Goal: Navigation & Orientation: Find specific page/section

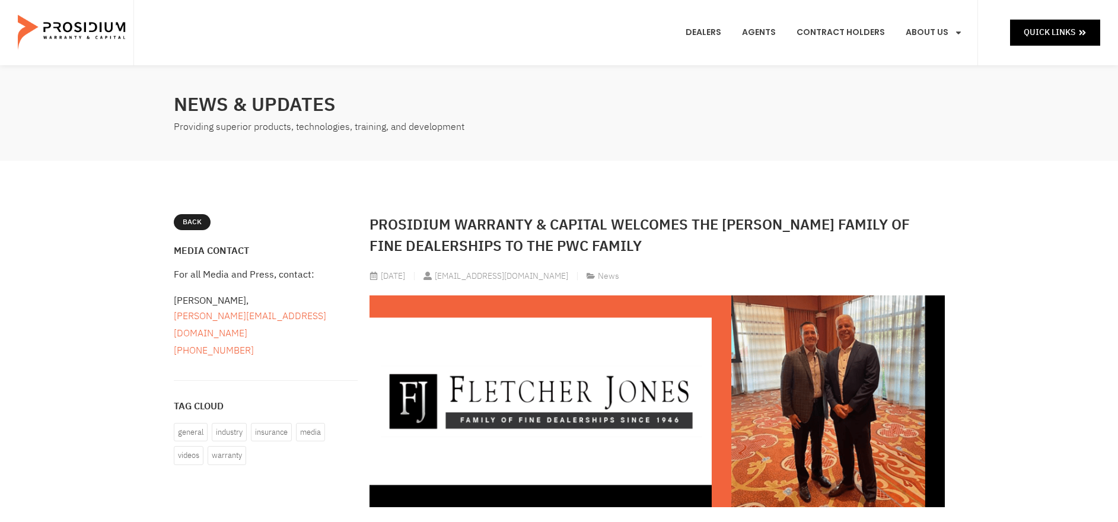
click at [106, 27] on img at bounding box center [73, 32] width 110 height 59
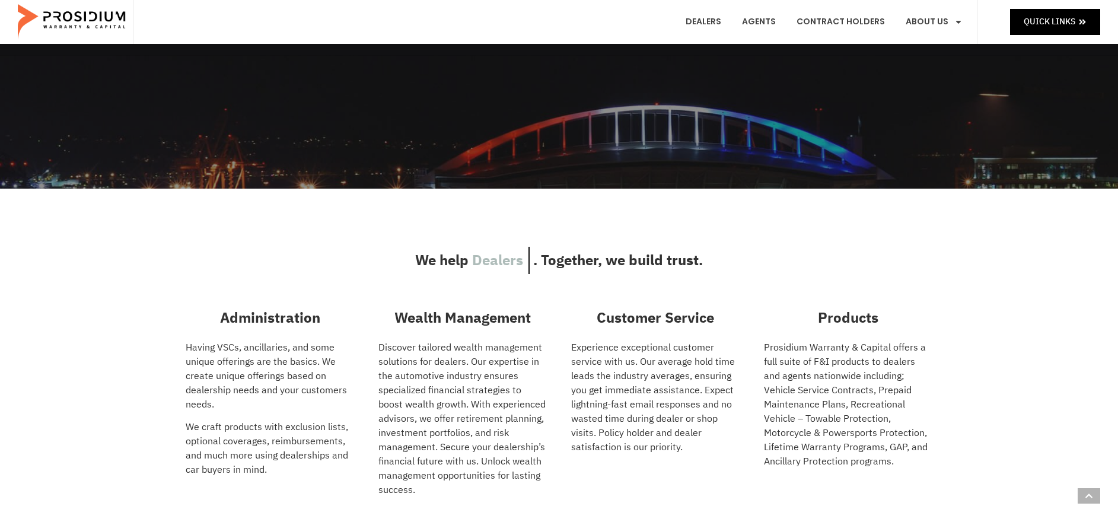
scroll to position [296, 0]
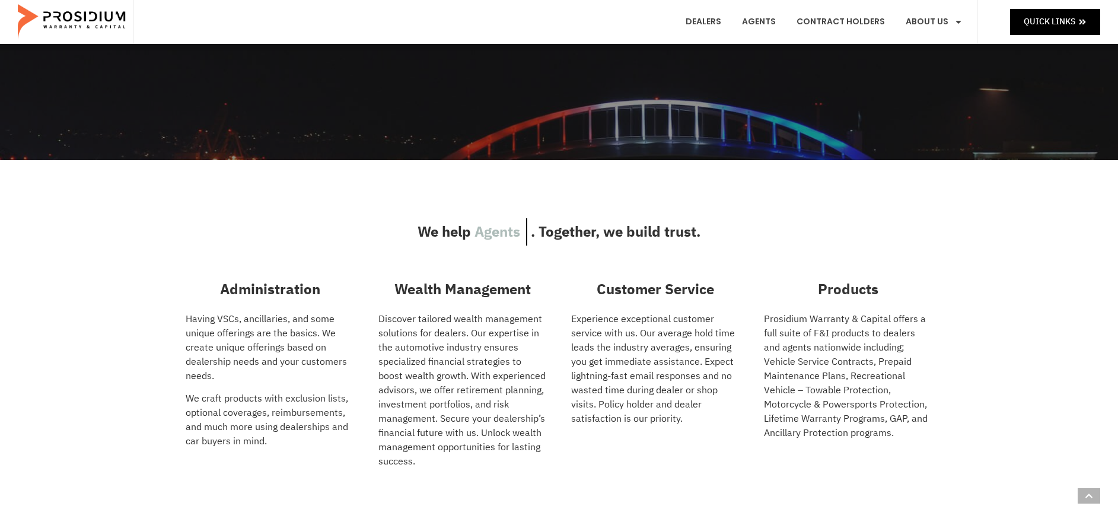
click at [1061, 305] on div "We help Dealers Agents Car buyers . Together, we build trust. Administration Ha…" at bounding box center [559, 351] width 1118 height 382
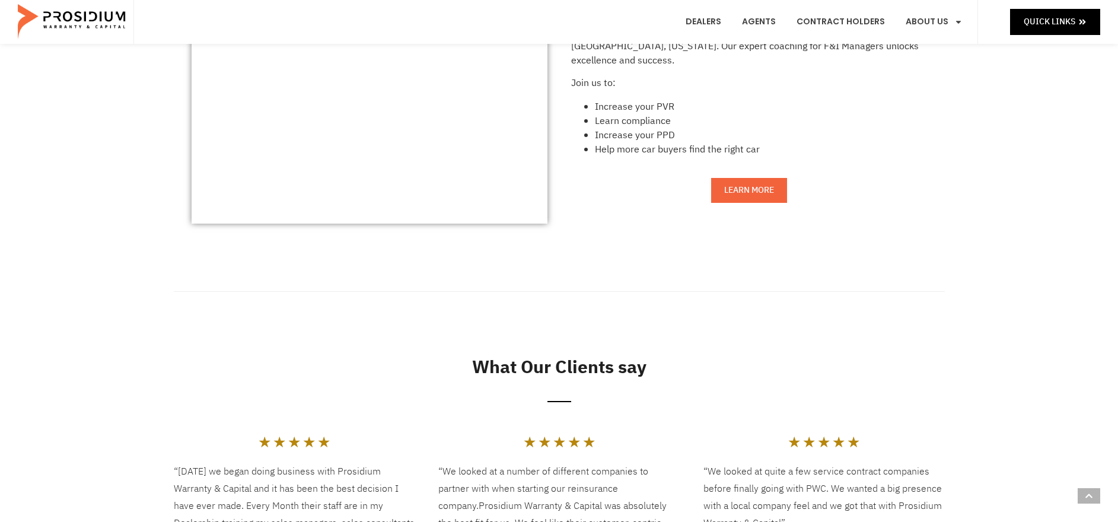
scroll to position [1245, 0]
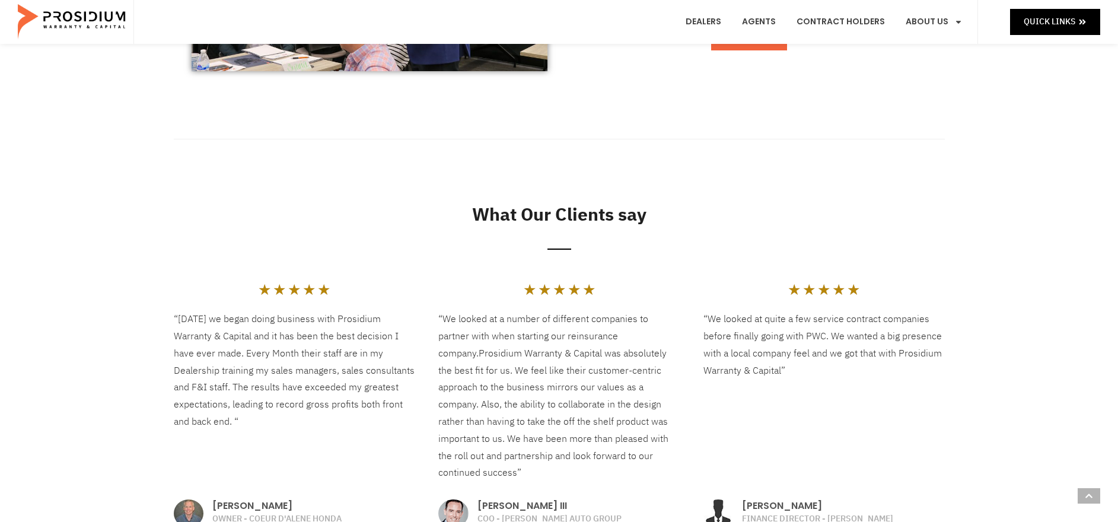
click at [184, 132] on div at bounding box center [559, 139] width 771 height 76
